Goal: Task Accomplishment & Management: Complete application form

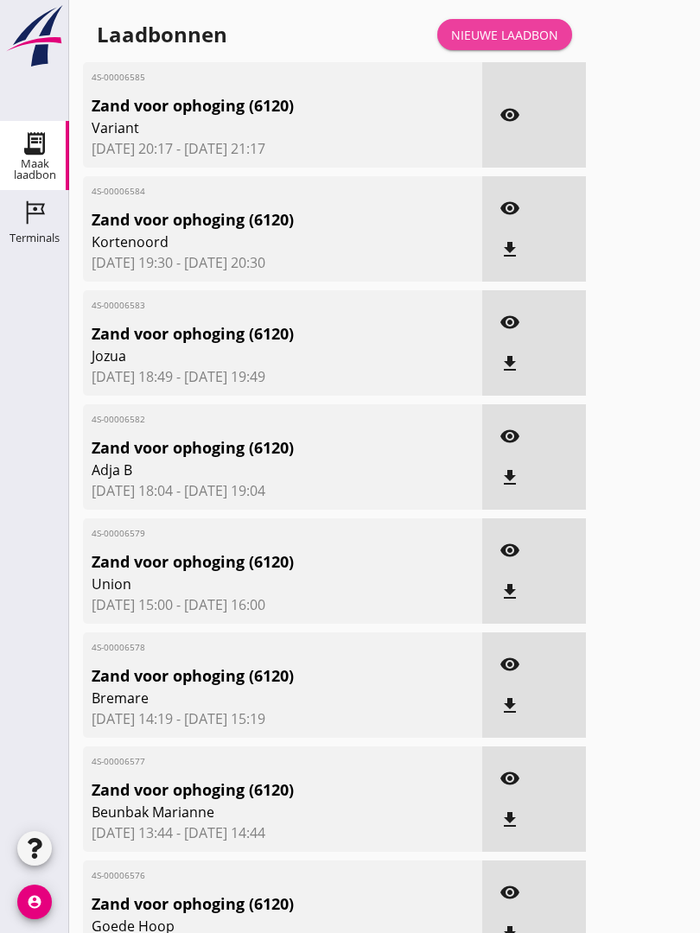
click at [512, 44] on div "Nieuwe laadbon" at bounding box center [504, 35] width 107 height 18
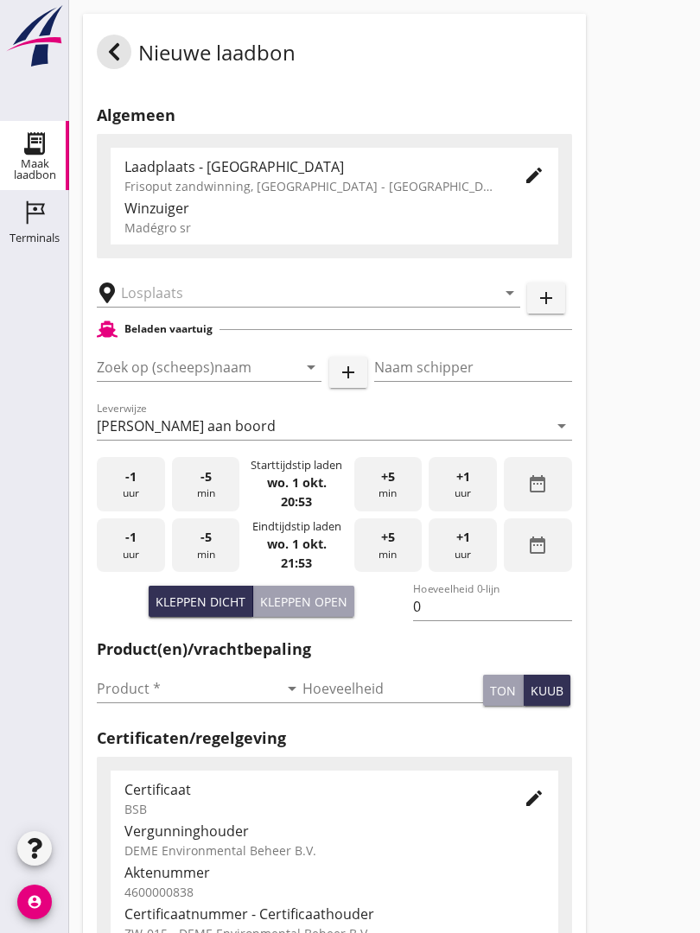
click at [236, 307] on input "text" at bounding box center [296, 293] width 351 height 28
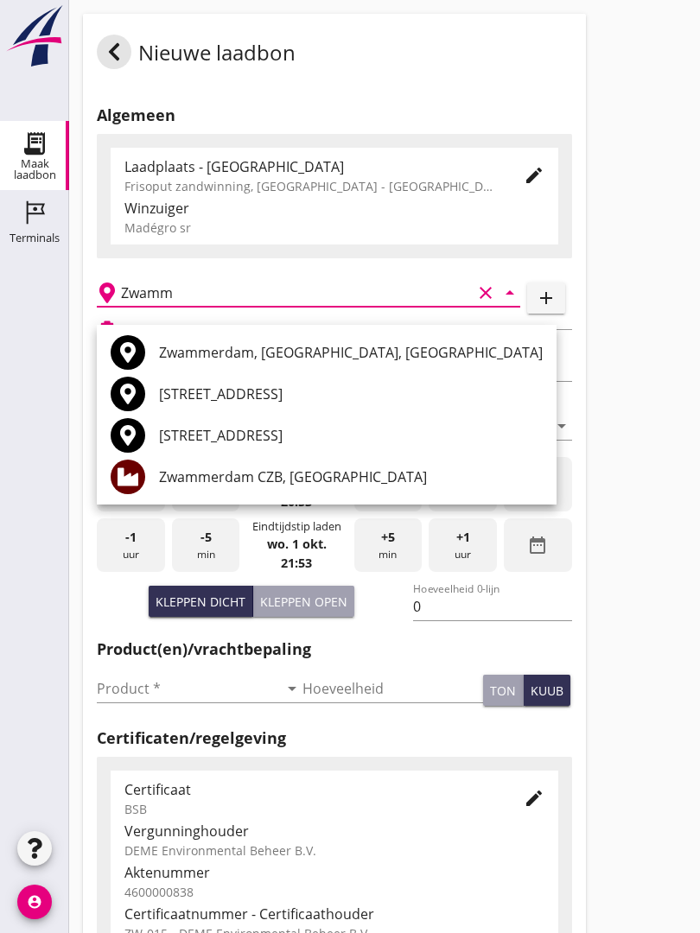
click at [339, 471] on div "Zwammerdam CZB, [GEOGRAPHIC_DATA]" at bounding box center [351, 477] width 384 height 21
type input "Zwammerdam CZB, [GEOGRAPHIC_DATA]"
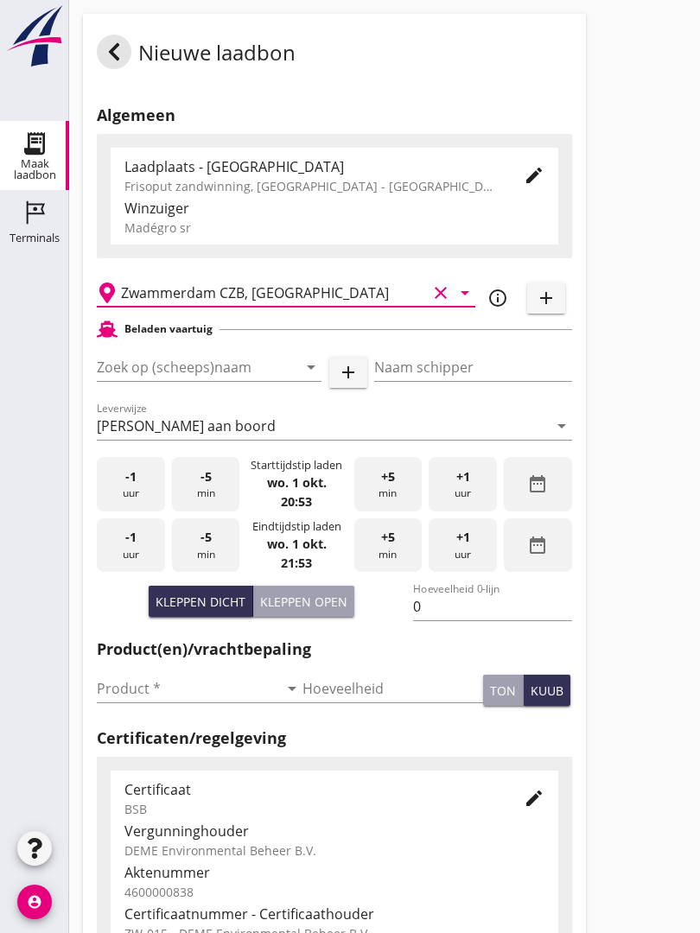
click at [159, 381] on input "Zoek op (scheeps)naam" at bounding box center [185, 367] width 176 height 28
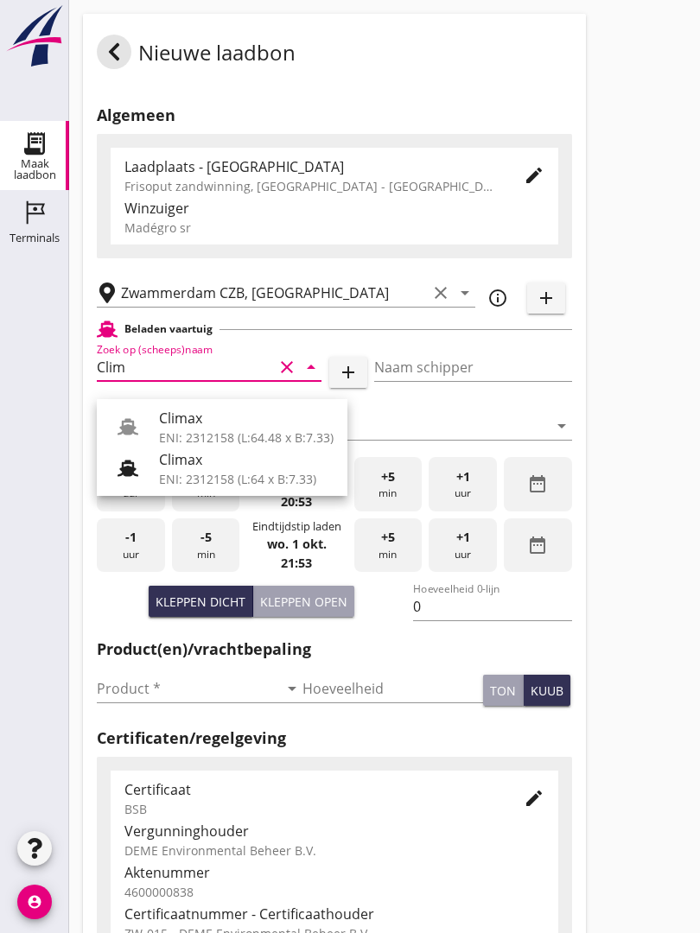
click at [226, 420] on div "Climax" at bounding box center [246, 418] width 175 height 21
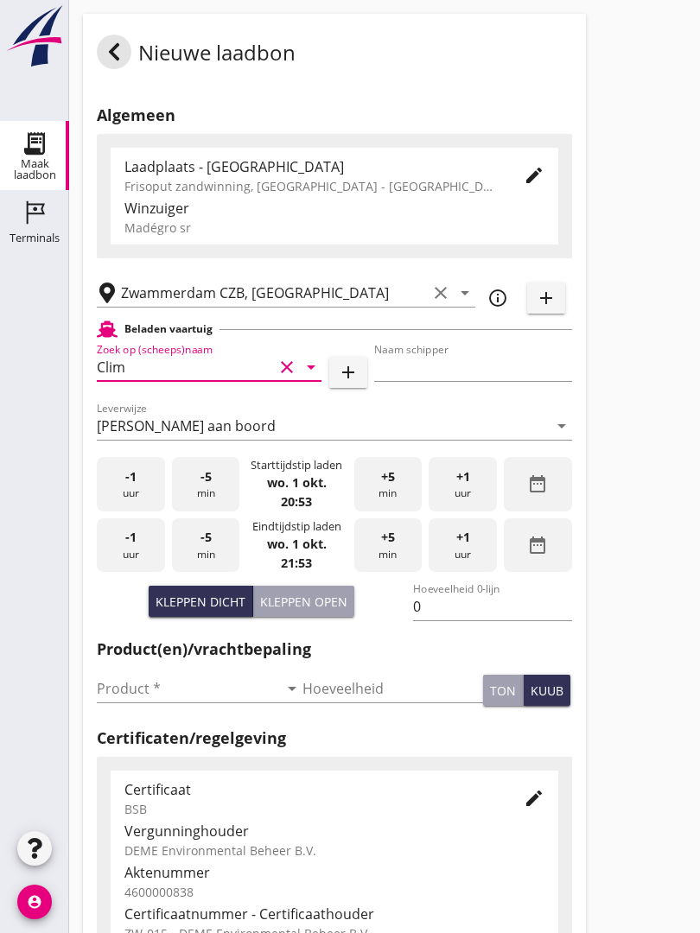
type input "Climax"
type input "[PERSON_NAME]"
type input "510"
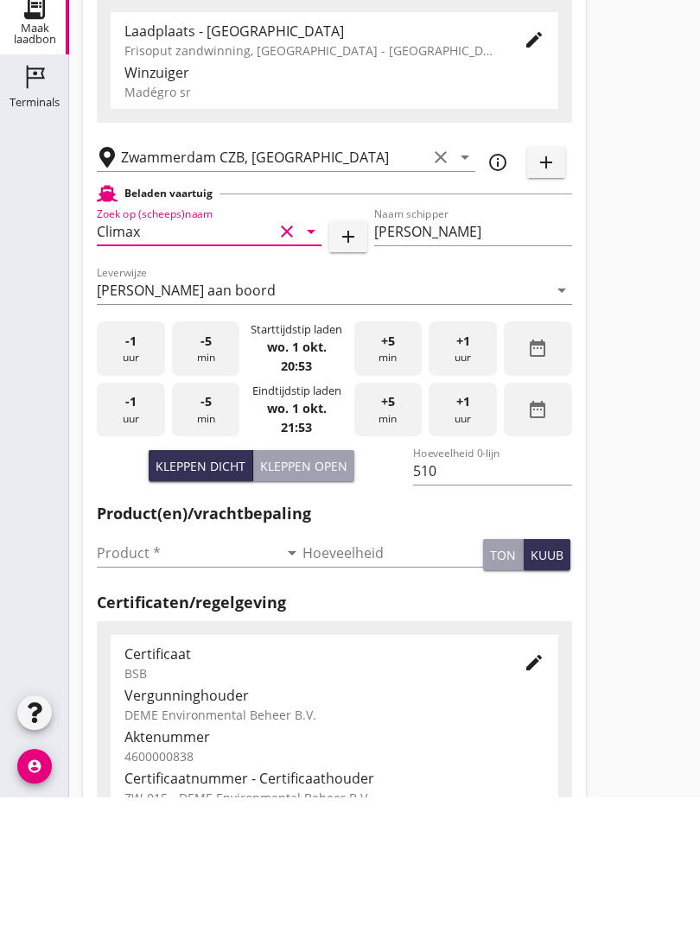
click at [137, 675] on input "Product *" at bounding box center [187, 689] width 181 height 28
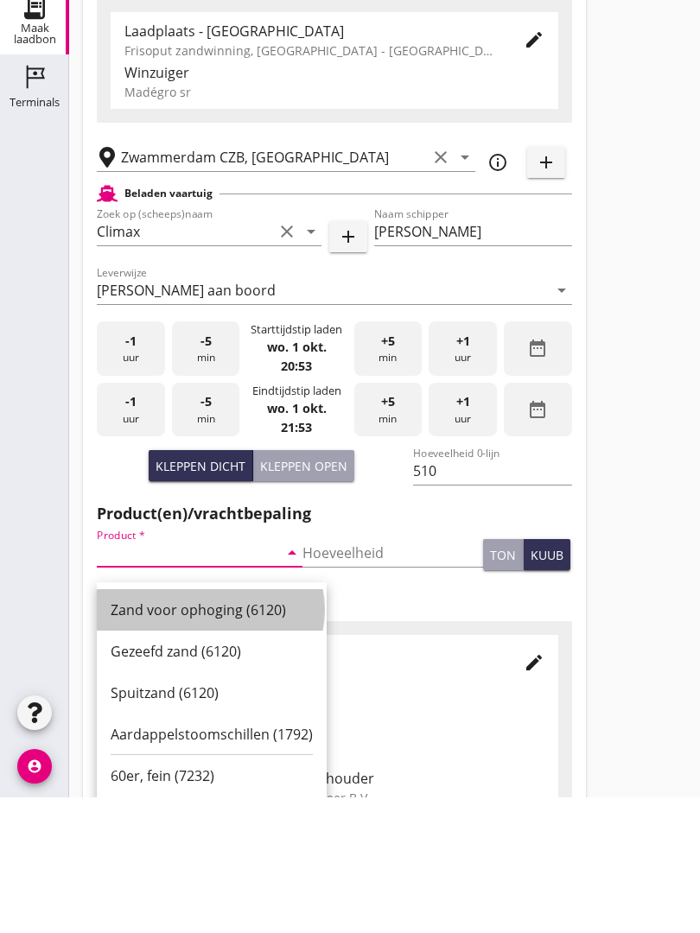
click at [218, 735] on div "Zand voor ophoging (6120)" at bounding box center [212, 745] width 202 height 21
type input "Zand voor ophoging (6120)"
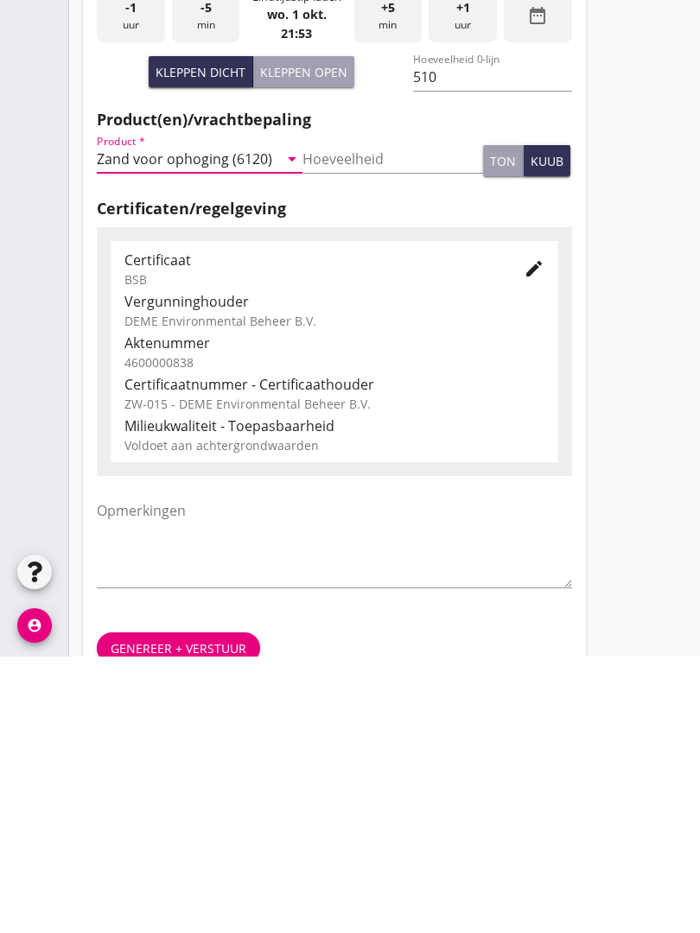
scroll to position [302, 0]
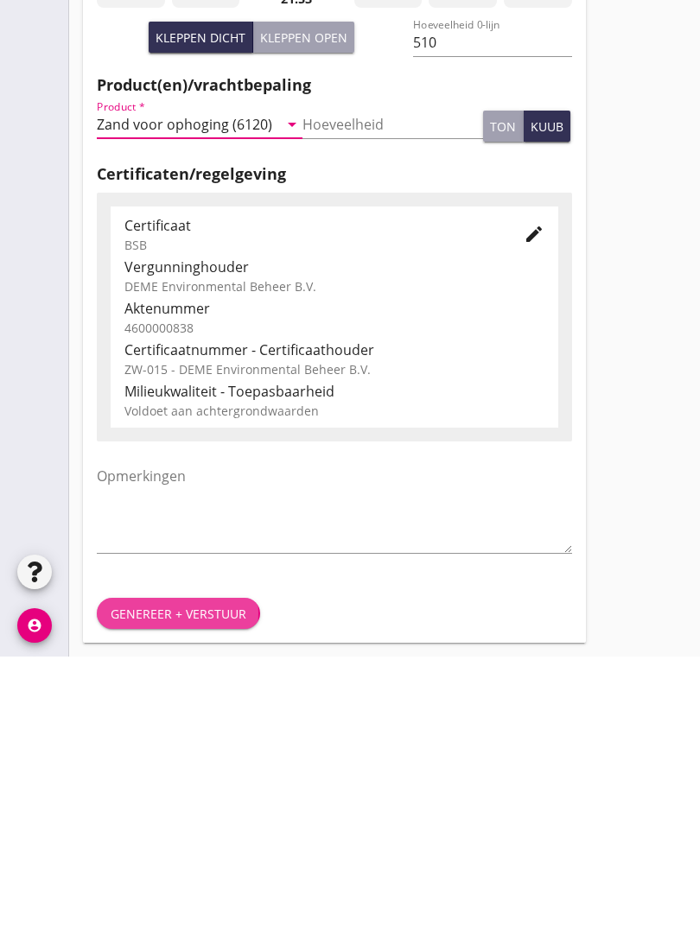
click at [213, 881] on div "Genereer + verstuur" at bounding box center [179, 890] width 136 height 18
